Goal: Browse casually: Explore the website without a specific task or goal

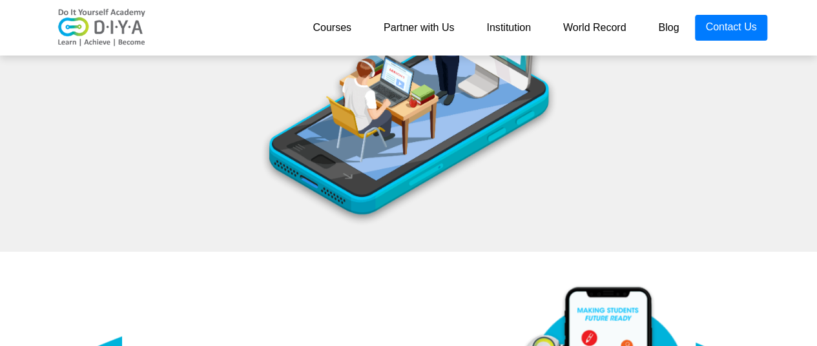
scroll to position [5434, 0]
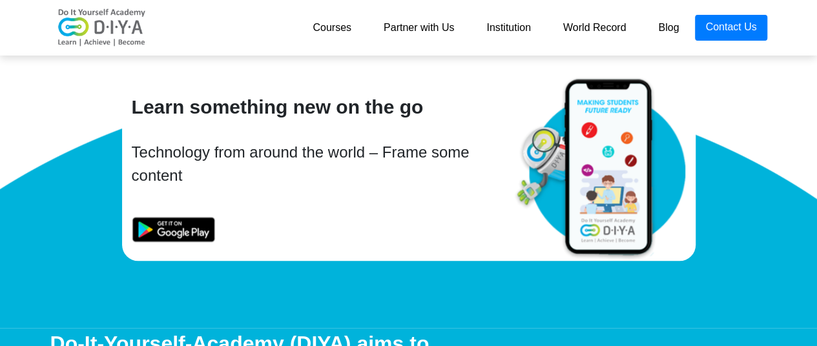
click at [162, 236] on img at bounding box center [174, 229] width 84 height 26
click at [225, 189] on div "Learn something new on the go Technology from around the world – Frame some con…" at bounding box center [313, 168] width 382 height 184
click at [339, 181] on div "Technology from around the world – Frame some content" at bounding box center [313, 164] width 363 height 46
click at [258, 236] on div at bounding box center [313, 221] width 363 height 42
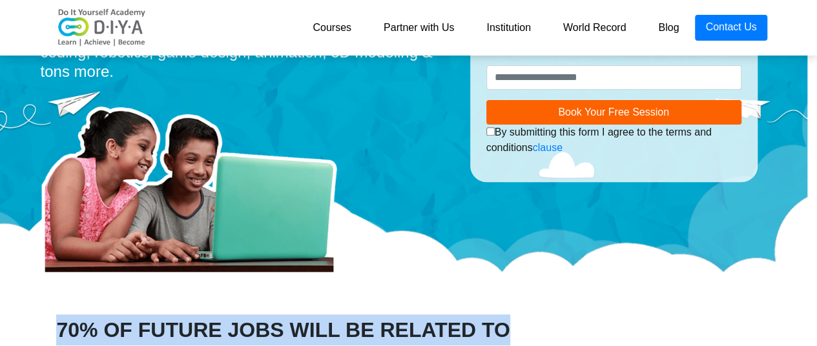
scroll to position [0, 10]
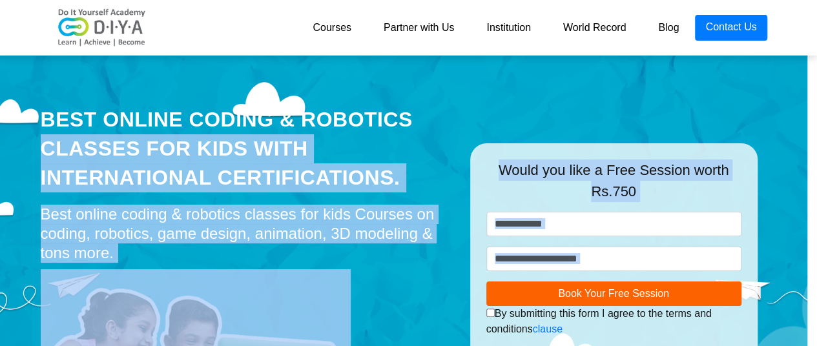
drag, startPoint x: 815, startPoint y: 72, endPoint x: 811, endPoint y: 28, distance: 44.0
click at [782, 85] on div "Best Online Coding & Robotics Classes for kids with International Certification…" at bounding box center [398, 260] width 817 height 420
